Goal: Information Seeking & Learning: Learn about a topic

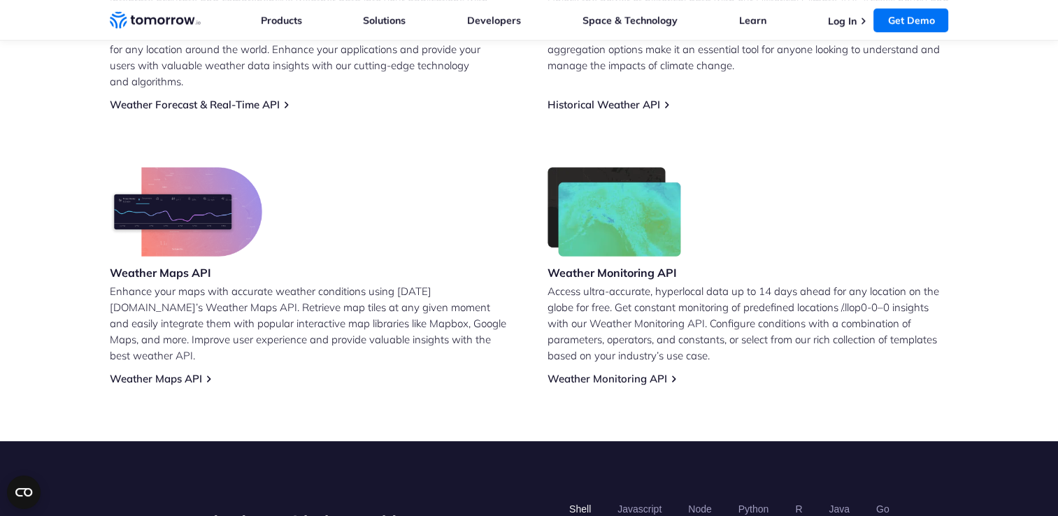
scroll to position [778, 0]
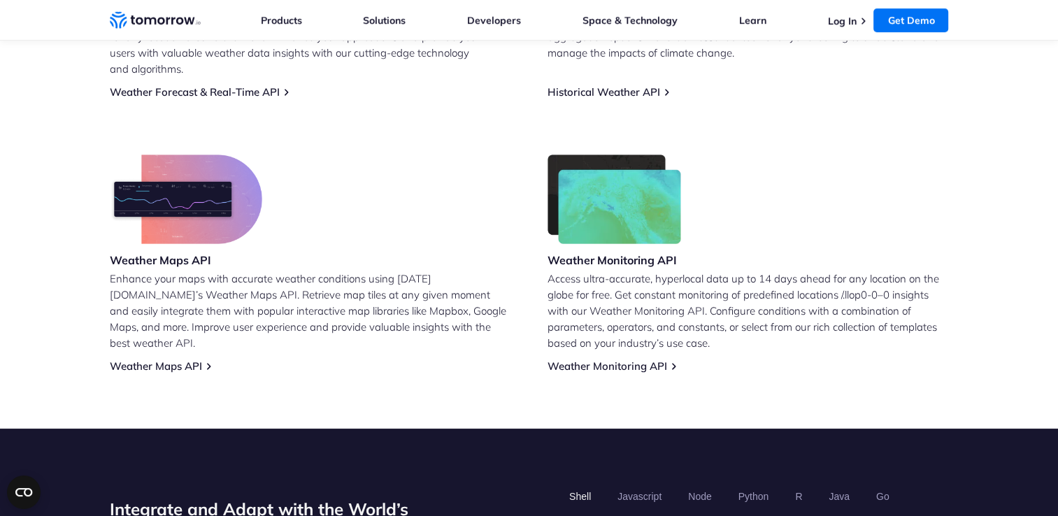
click at [156, 252] on h3 "Weather Maps API" at bounding box center [186, 259] width 152 height 15
click at [170, 359] on link "Weather Maps API" at bounding box center [156, 365] width 92 height 13
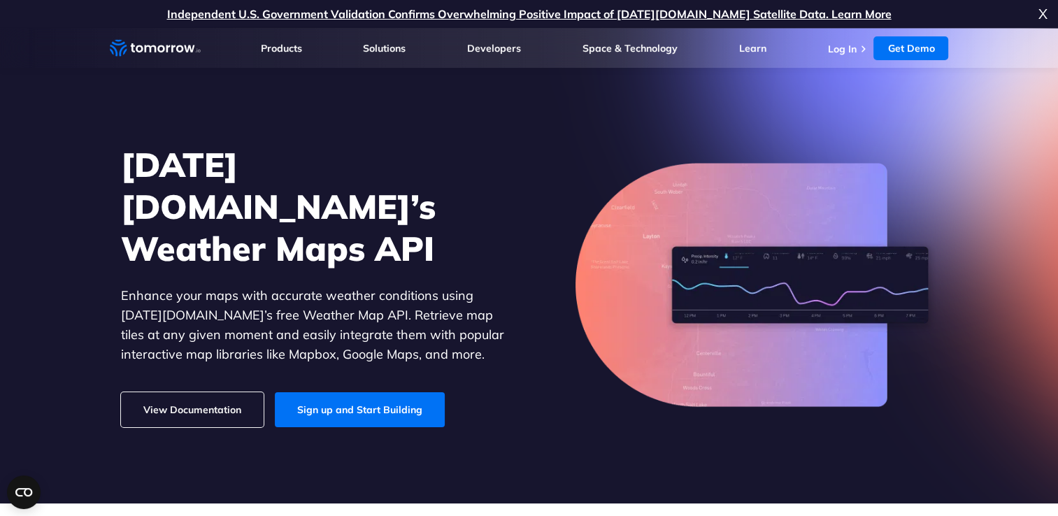
click at [182, 392] on link "View Documentation" at bounding box center [192, 409] width 143 height 35
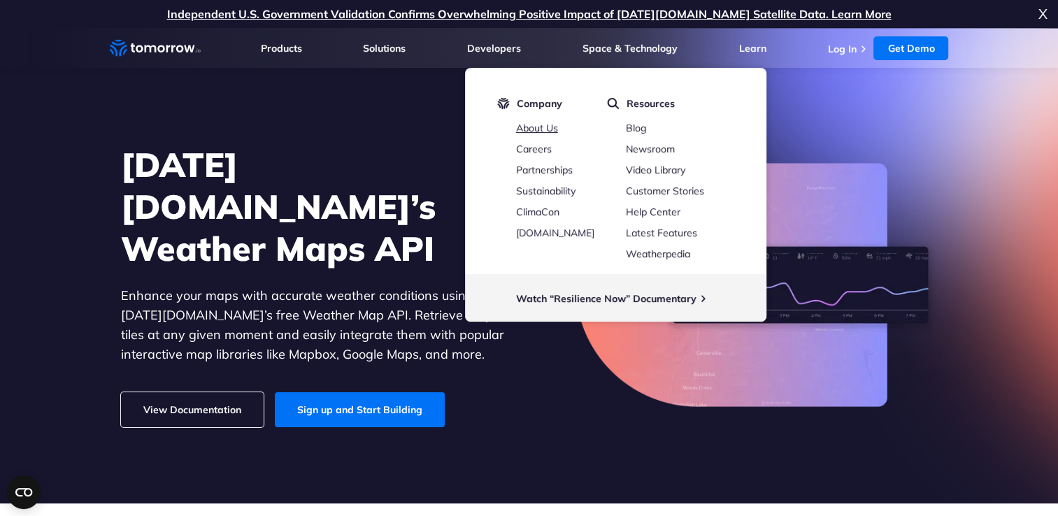
click at [543, 130] on link "About Us" at bounding box center [537, 128] width 42 height 13
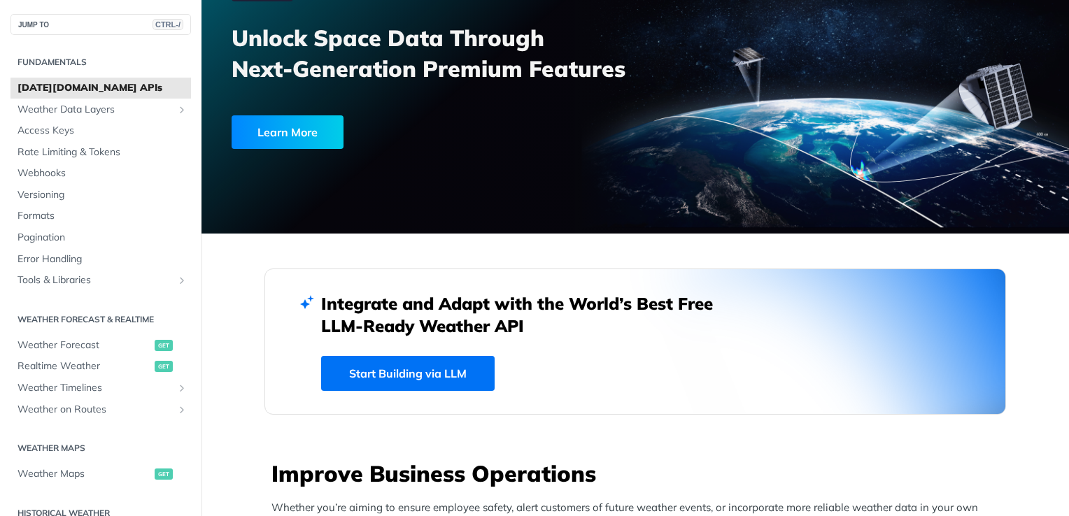
scroll to position [123, 0]
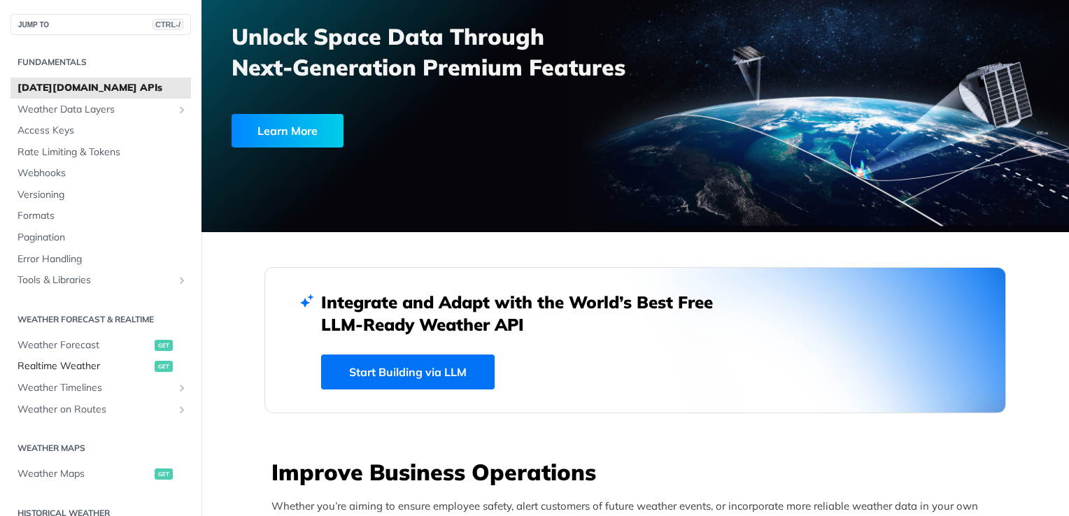
click at [68, 365] on span "Realtime Weather" at bounding box center [84, 366] width 134 height 14
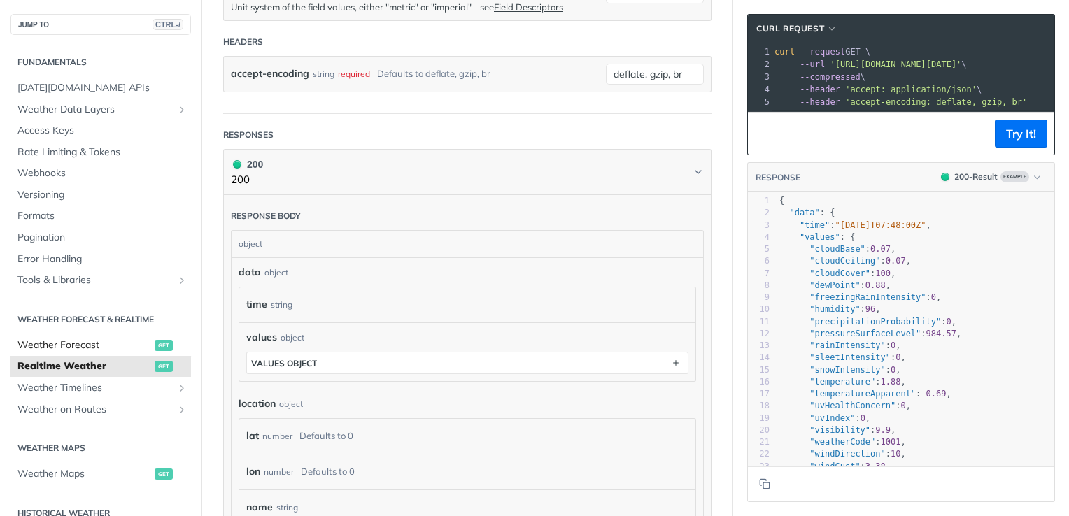
scroll to position [497, 0]
